Goal: Information Seeking & Learning: Obtain resource

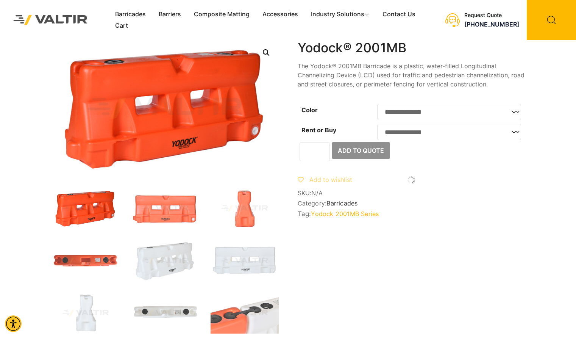
click at [360, 217] on link "Yodock 2001MB Series" at bounding box center [345, 214] width 68 height 8
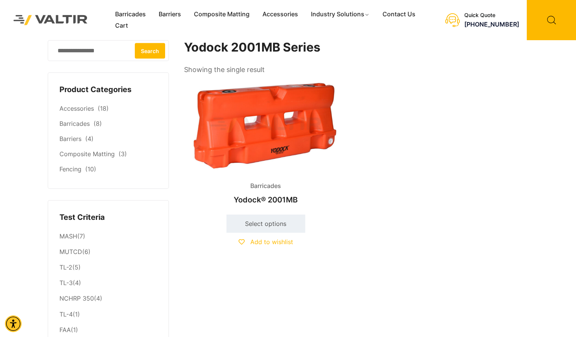
click at [251, 137] on img at bounding box center [266, 125] width 164 height 98
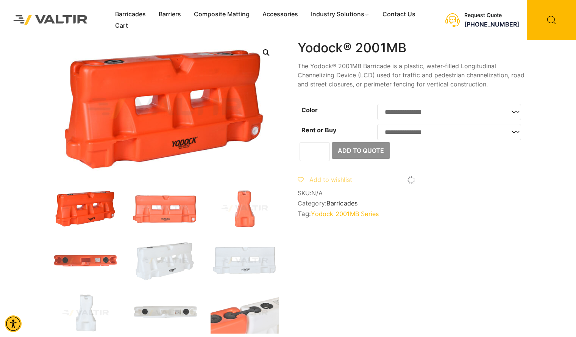
click at [337, 217] on link "Yodock 2001MB Series" at bounding box center [345, 214] width 68 height 8
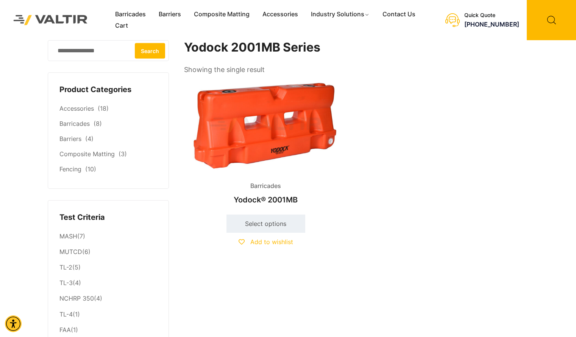
click at [288, 142] on img at bounding box center [266, 125] width 164 height 98
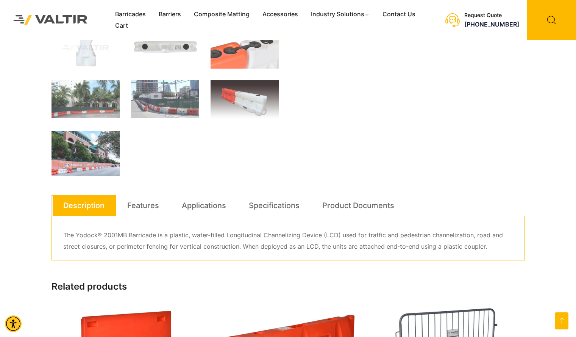
scroll to position [265, 0]
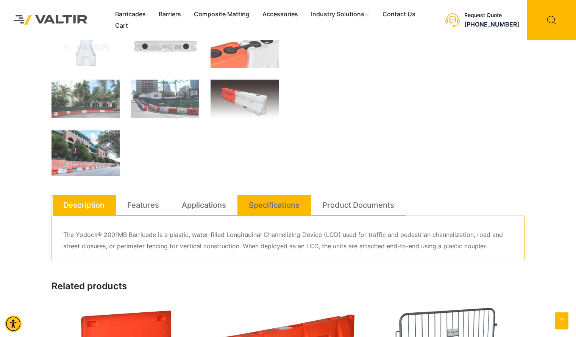
click at [279, 211] on link "Specifications" at bounding box center [274, 205] width 51 height 20
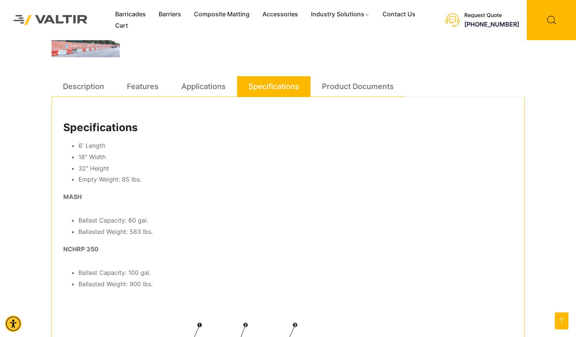
scroll to position [383, 0]
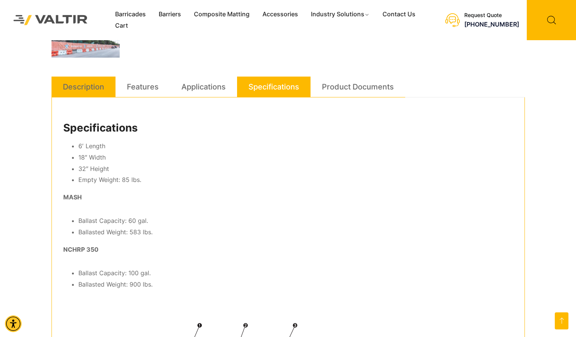
click at [86, 86] on link "Description" at bounding box center [83, 86] width 41 height 20
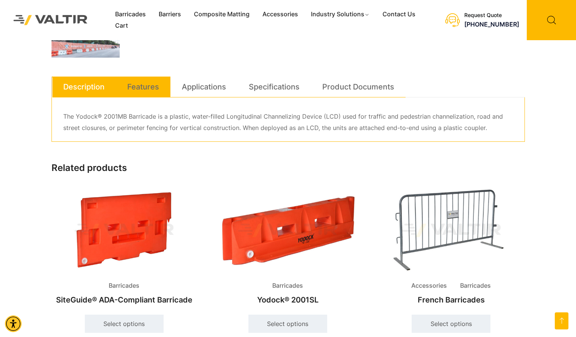
click at [135, 90] on link "Features" at bounding box center [143, 86] width 32 height 20
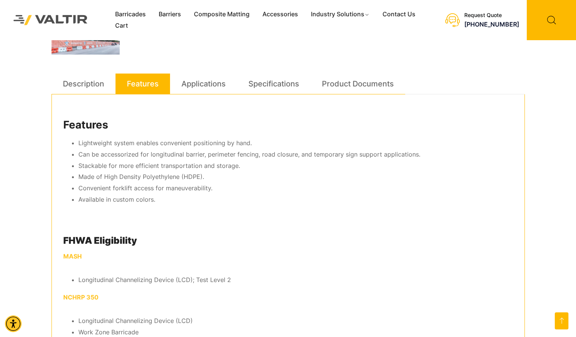
scroll to position [386, 0]
click at [363, 73] on div "**********" at bounding box center [287, 124] width 473 height 941
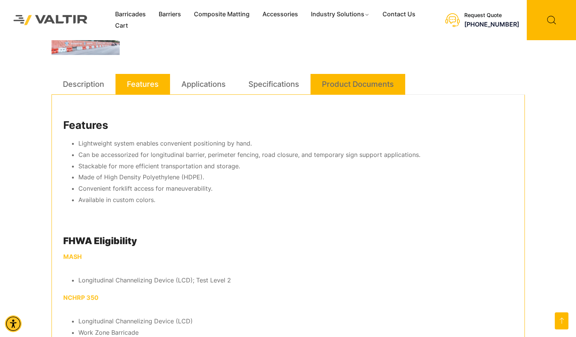
click at [367, 81] on link "Product Documents" at bounding box center [358, 84] width 72 height 20
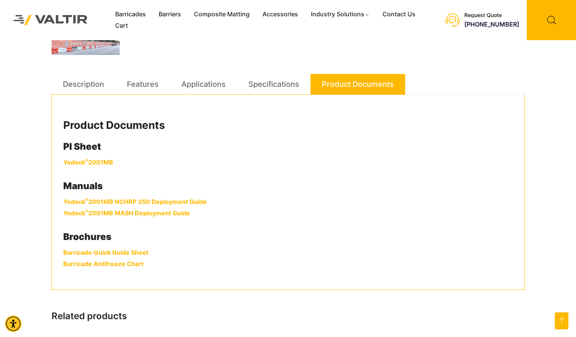
click at [90, 164] on link "Yodock ® 2001MB" at bounding box center [88, 162] width 50 height 8
click at [118, 254] on link "Barricade Quick Guide Sheet" at bounding box center [105, 252] width 85 height 8
click at [123, 201] on link "Yodock ® 2001MB NCHRP 350 Deployment Guide" at bounding box center [134, 202] width 143 height 8
drag, startPoint x: 97, startPoint y: 163, endPoint x: 103, endPoint y: 156, distance: 8.3
click at [97, 163] on link "Yodock ® 2001MB" at bounding box center [88, 162] width 50 height 8
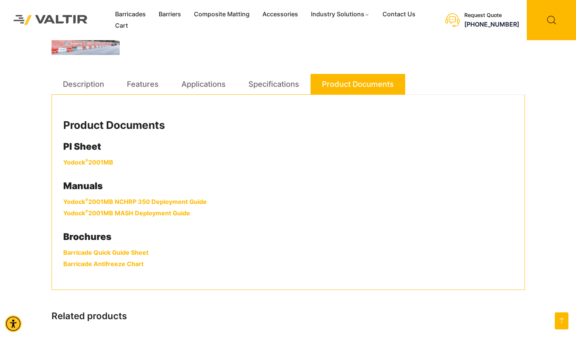
drag, startPoint x: 106, startPoint y: 162, endPoint x: 109, endPoint y: 158, distance: 4.6
click at [106, 162] on link "Yodock ® 2001MB" at bounding box center [88, 162] width 50 height 8
click at [93, 262] on link "Barricade Antifreeze Chart" at bounding box center [103, 264] width 80 height 8
click at [106, 254] on link "Barricade Quick Guide Sheet" at bounding box center [105, 252] width 85 height 8
click at [97, 203] on link "Yodock ® 2001MB NCHRP 350 Deployment Guide" at bounding box center [134, 202] width 143 height 8
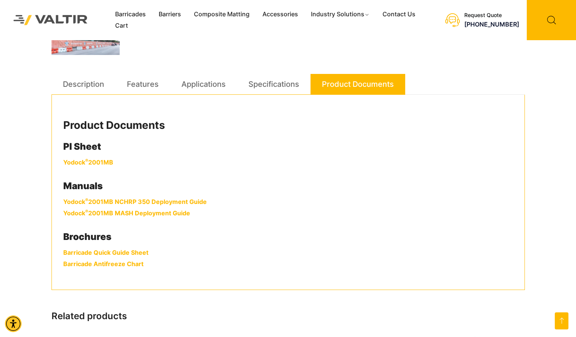
drag, startPoint x: 105, startPoint y: 162, endPoint x: 130, endPoint y: 154, distance: 26.7
click at [105, 162] on link "Yodock ® 2001MB" at bounding box center [88, 162] width 50 height 8
click at [96, 198] on link "Yodock ® 2001MB NCHRP 350 Deployment Guide" at bounding box center [134, 202] width 143 height 8
click at [139, 212] on strong "Yodock ® 2001MB MASH Deployment Guide" at bounding box center [126, 213] width 127 height 8
click at [110, 253] on link "Barricade Quick Guide Sheet" at bounding box center [105, 252] width 85 height 8
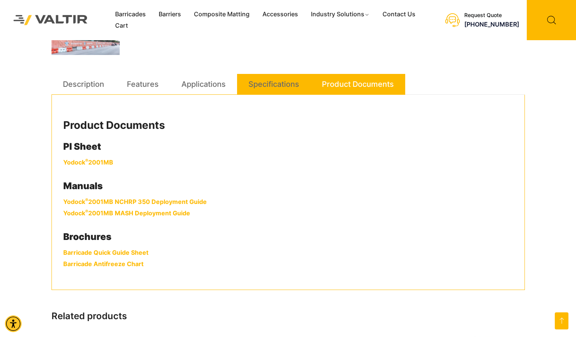
click at [283, 83] on link "Specifications" at bounding box center [273, 84] width 51 height 20
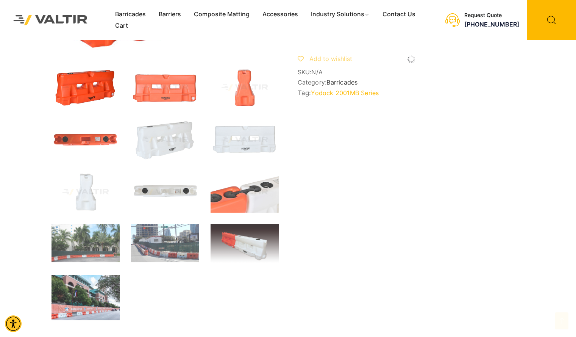
scroll to position [0, 0]
